Goal: Navigation & Orientation: Find specific page/section

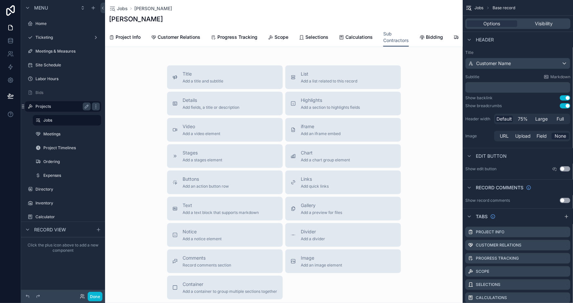
click at [46, 105] on label "Projects" at bounding box center [61, 106] width 53 height 5
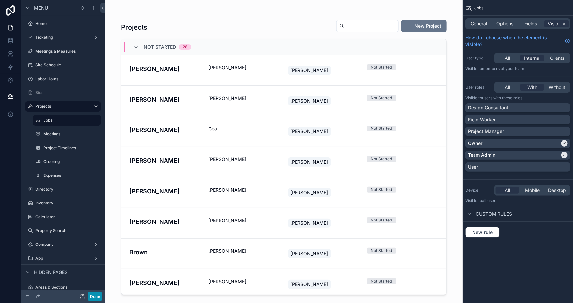
click at [97, 298] on button "Done" at bounding box center [95, 297] width 15 height 10
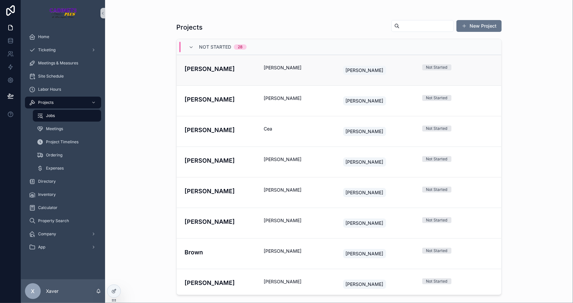
click at [226, 66] on h4 "[PERSON_NAME]" at bounding box center [220, 68] width 71 height 9
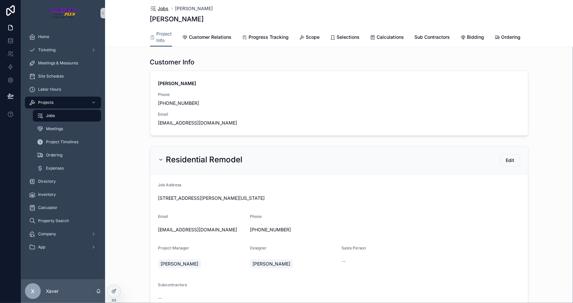
click at [161, 11] on span "Jobs" at bounding box center [163, 8] width 11 height 7
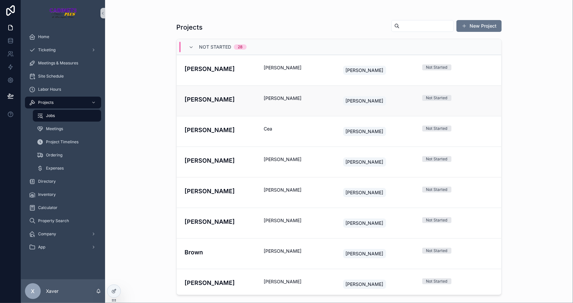
click at [217, 97] on h4 "[PERSON_NAME]" at bounding box center [220, 99] width 71 height 9
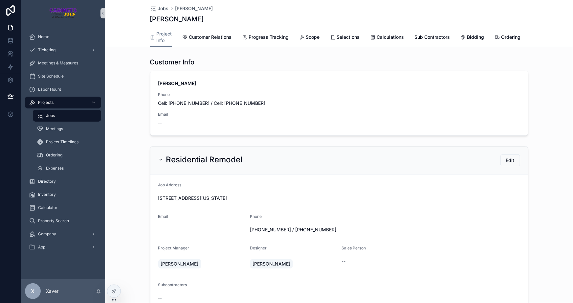
click at [127, 118] on div "Customer Info [PERSON_NAME] Phone Cell: [PHONE_NUMBER] / Cell: [PHONE_NUMBER] E…" at bounding box center [339, 96] width 468 height 83
click at [61, 38] on div "Home" at bounding box center [63, 37] width 68 height 11
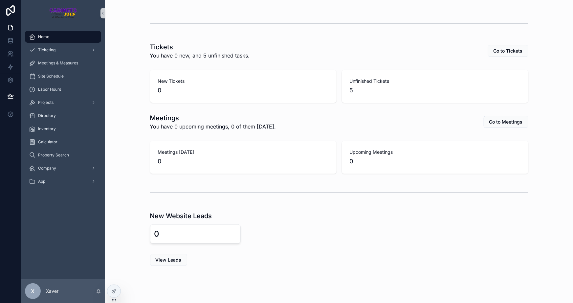
scroll to position [158, 0]
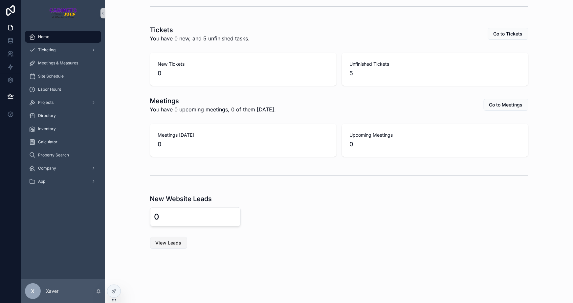
click at [169, 247] on button "View Leads" at bounding box center [168, 243] width 37 height 12
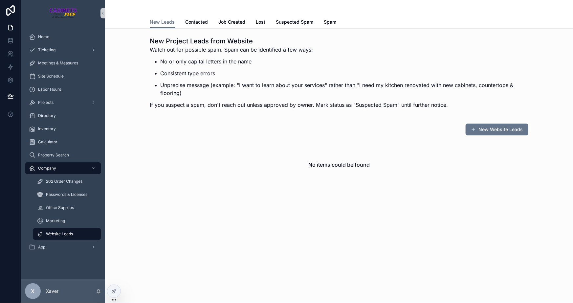
click at [61, 233] on span "Website Leads" at bounding box center [59, 233] width 27 height 5
click at [140, 203] on div "New Project Leads from Website Watch out for possible spam. Spam can be identif…" at bounding box center [339, 132] width 468 height 206
click at [283, 190] on div "New Website Leads No items could be found" at bounding box center [338, 157] width 457 height 72
drag, startPoint x: 185, startPoint y: 145, endPoint x: 180, endPoint y: 148, distance: 5.4
click at [184, 145] on div "No items could be found" at bounding box center [339, 165] width 378 height 50
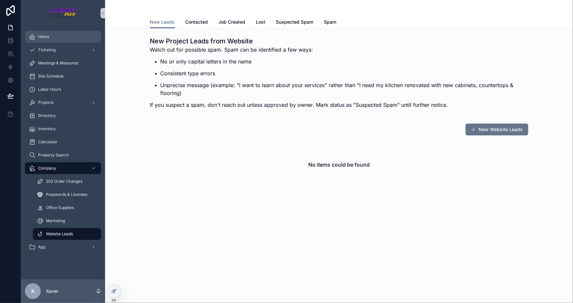
click at [48, 32] on div "Home" at bounding box center [63, 37] width 68 height 11
